Goal: Task Accomplishment & Management: Manage account settings

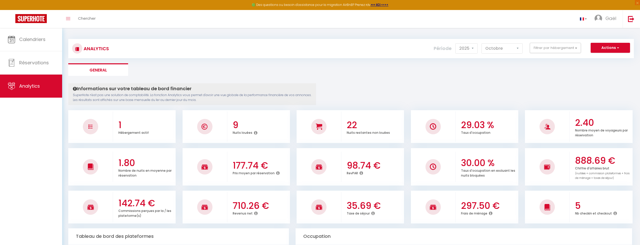
select select "2025"
select select "10"
click at [255, 131] on icon at bounding box center [256, 132] width 4 height 4
click at [28, 107] on div "Calendriers Réservations Analytics" at bounding box center [31, 142] width 62 height 228
click at [26, 61] on span "Réservations" at bounding box center [34, 62] width 30 height 6
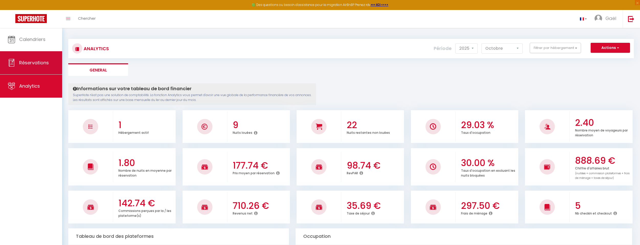
select select "not_cancelled"
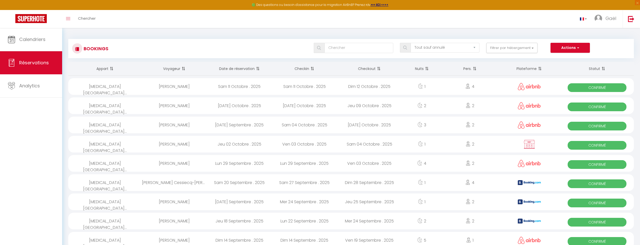
click at [543, 144] on div at bounding box center [529, 144] width 62 height 17
select select "OK"
select select "KO"
select select "0"
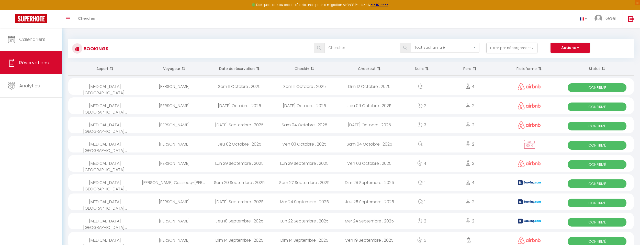
select select "1"
select select
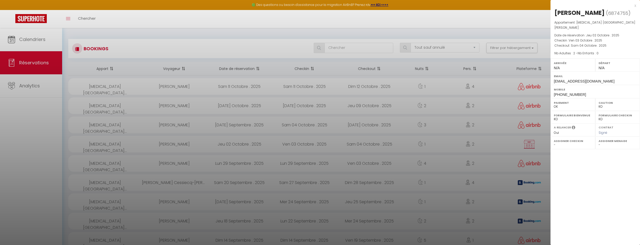
click at [506, 145] on div at bounding box center [320, 122] width 640 height 245
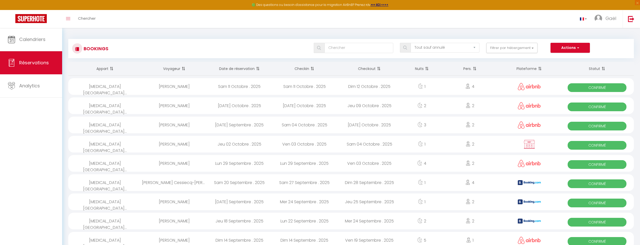
click at [111, 144] on div "[MEDICAL_DATA] [GEOGRAPHIC_DATA]..." at bounding box center [105, 144] width 74 height 17
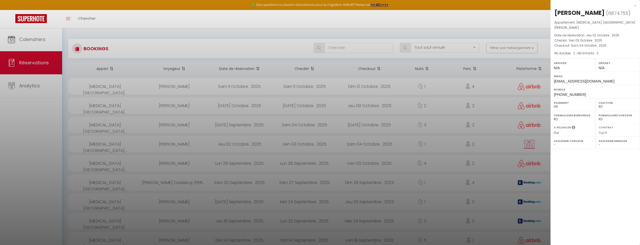
click at [617, 15] on span "6874755" at bounding box center [618, 13] width 20 height 6
click at [490, 38] on div at bounding box center [320, 122] width 640 height 245
